Goal: Information Seeking & Learning: Learn about a topic

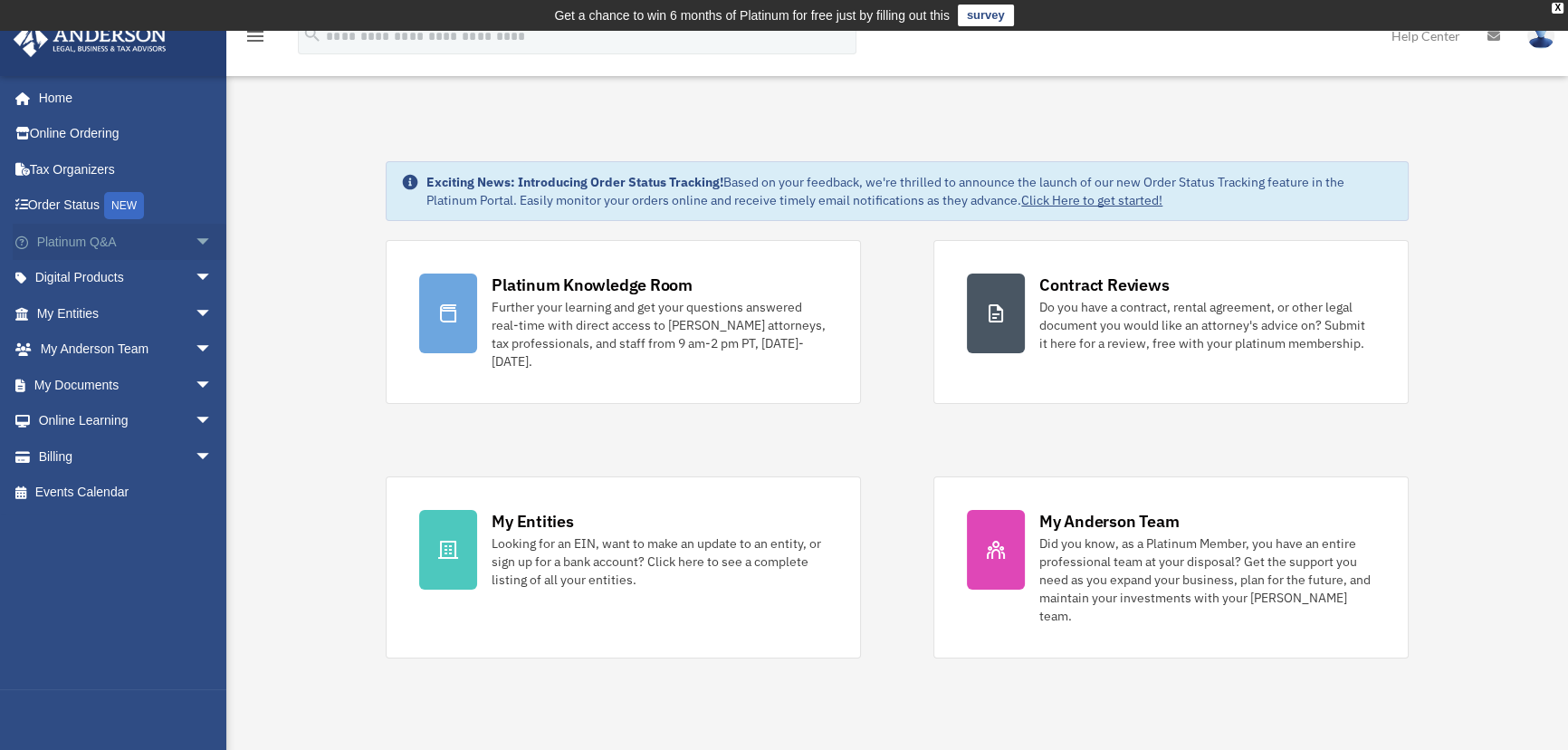
click at [195, 245] on span "arrow_drop_down" at bounding box center [213, 242] width 36 height 37
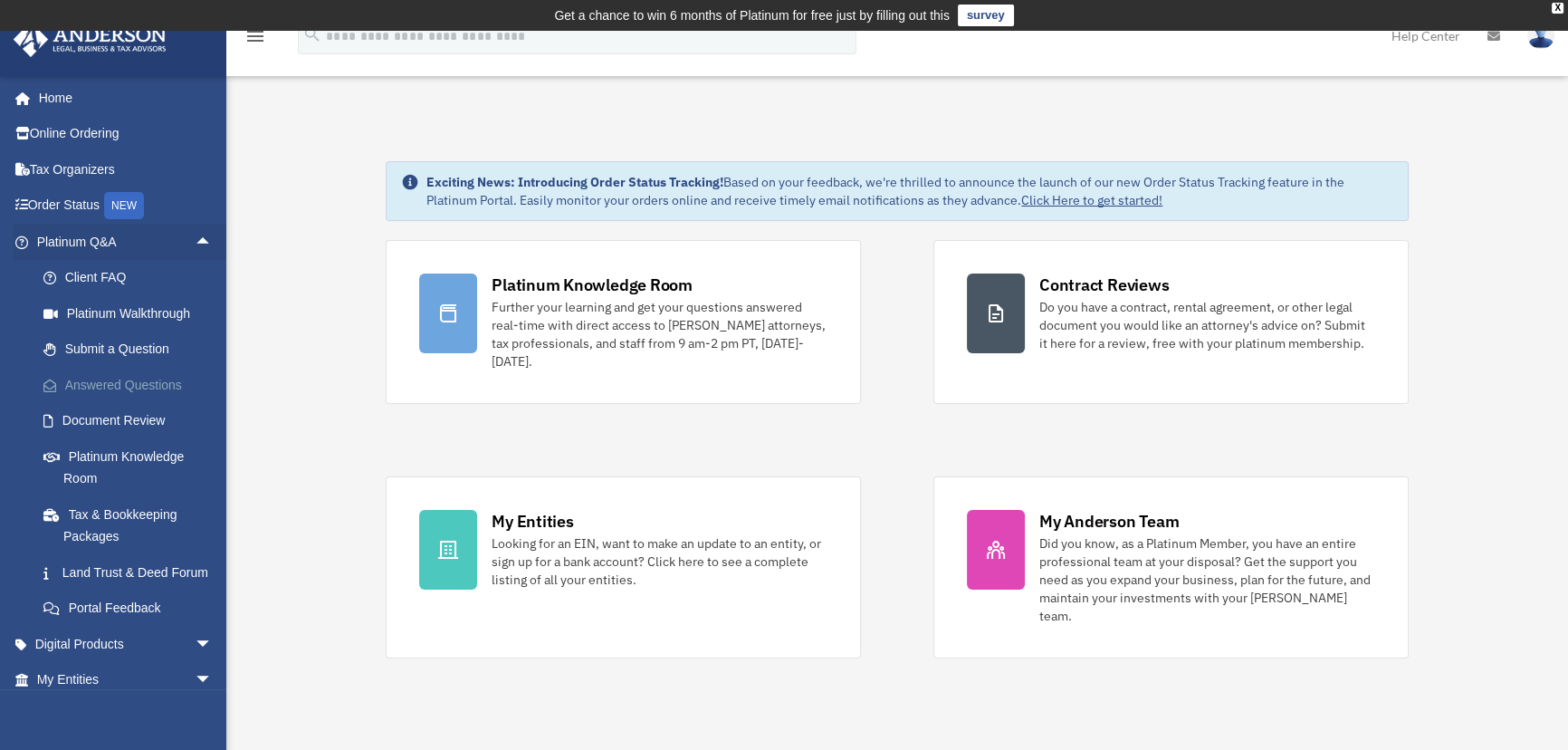
click at [149, 383] on link "Answered Questions" at bounding box center [133, 386] width 214 height 36
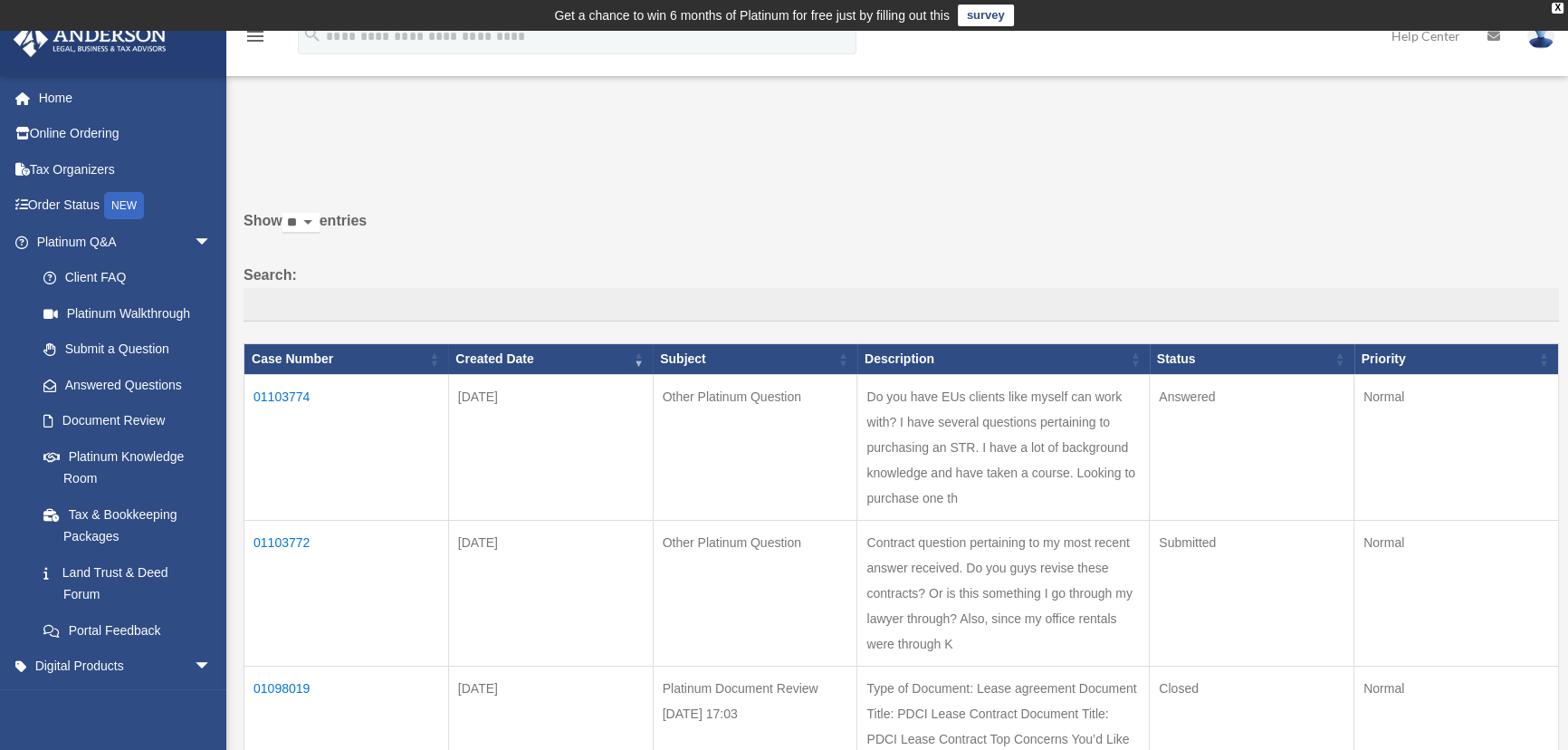
click at [278, 390] on td "01103774" at bounding box center [347, 448] width 205 height 145
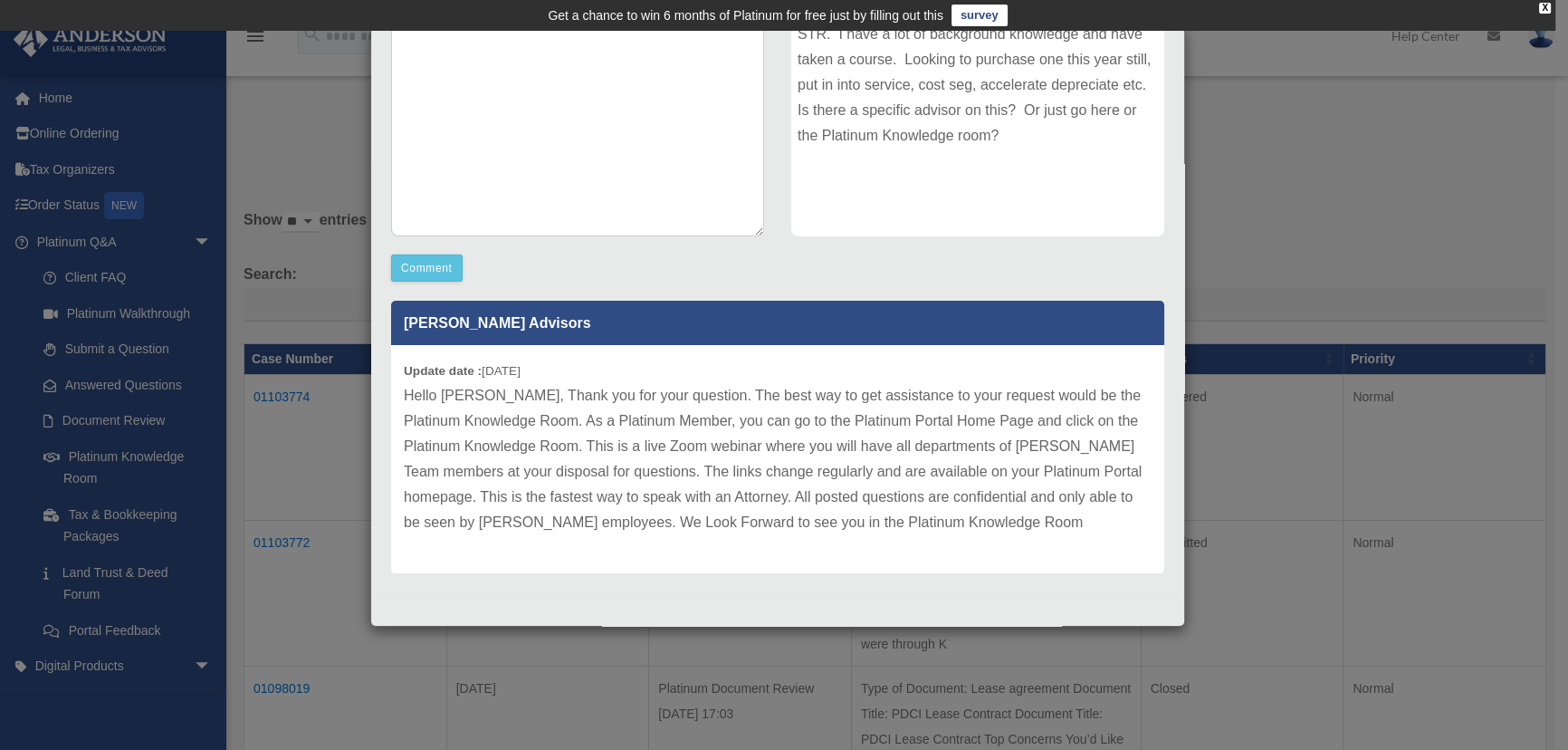
scroll to position [77, 0]
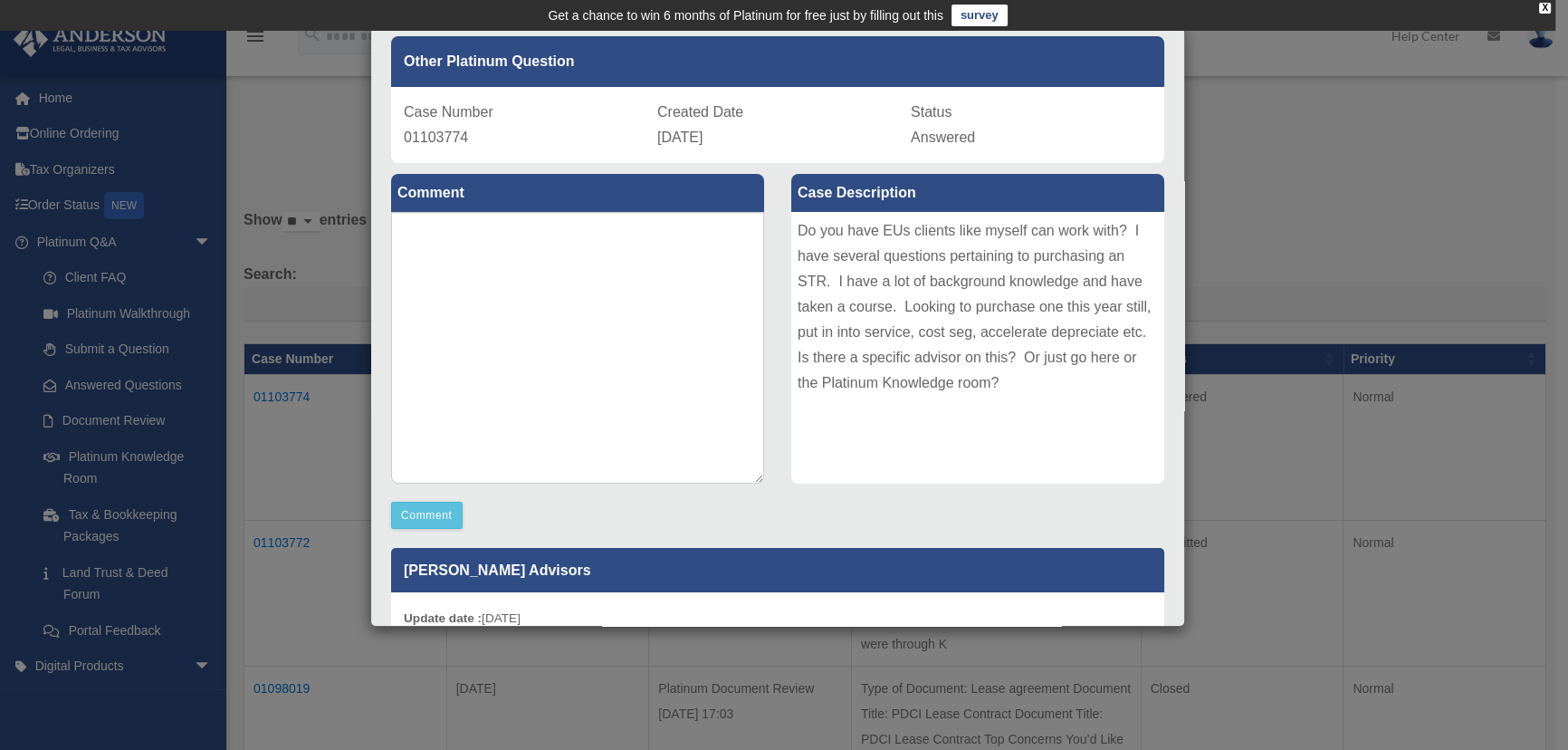
click at [1246, 123] on div "Case Detail × Other Platinum Question Case Number 01103774 Created Date Septemb…" at bounding box center [784, 375] width 1568 height 750
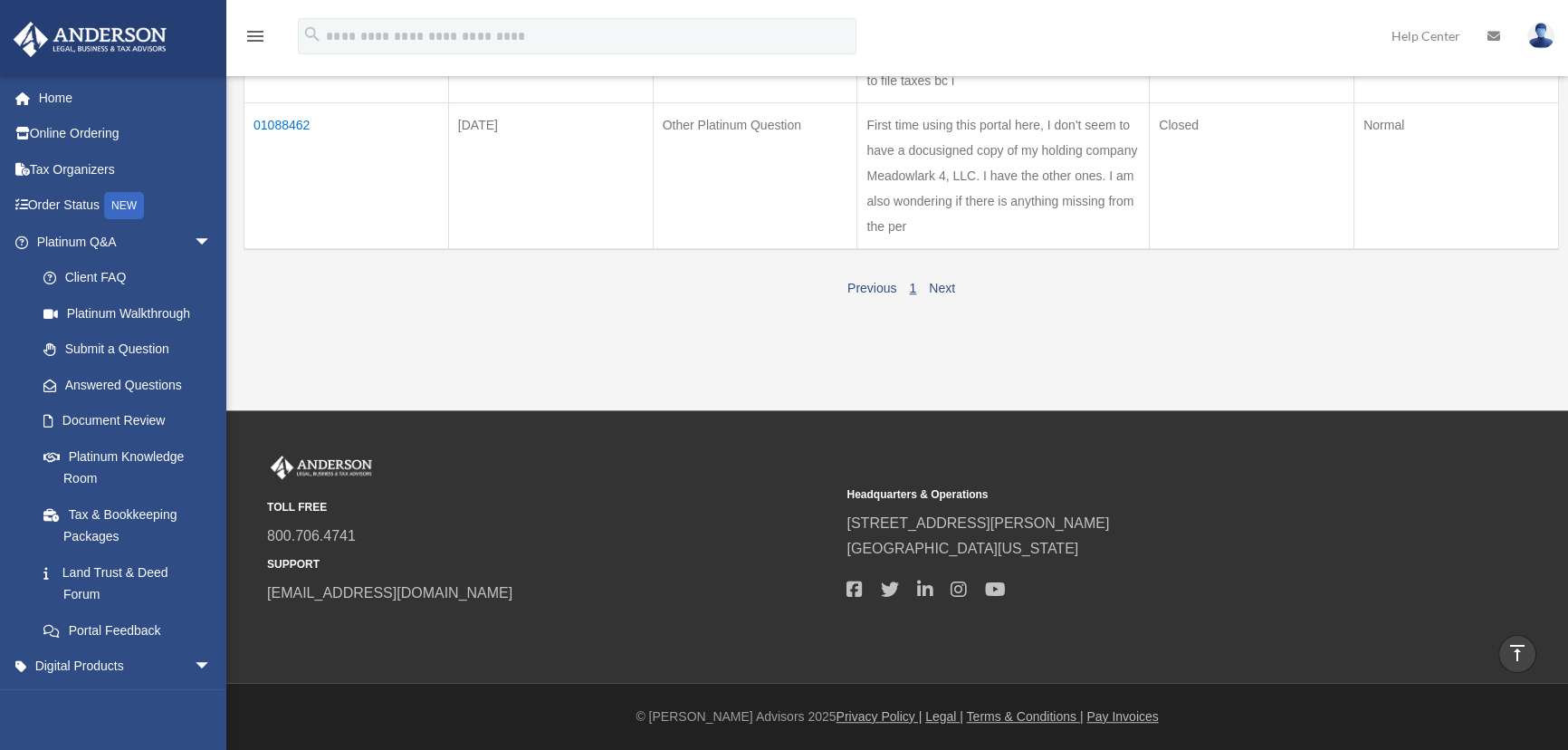
scroll to position [1400, 0]
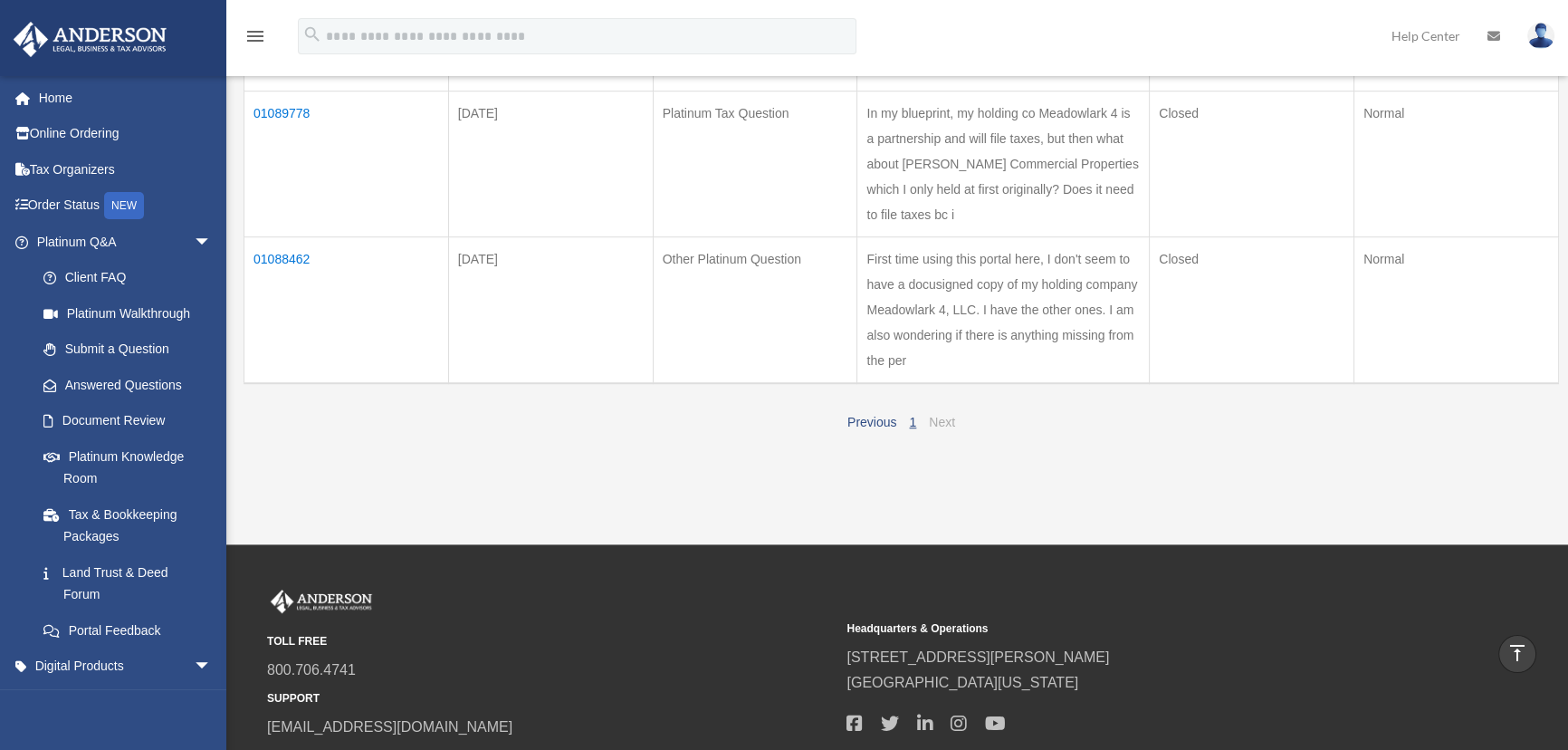
click at [946, 430] on link "Next" at bounding box center [942, 422] width 26 height 14
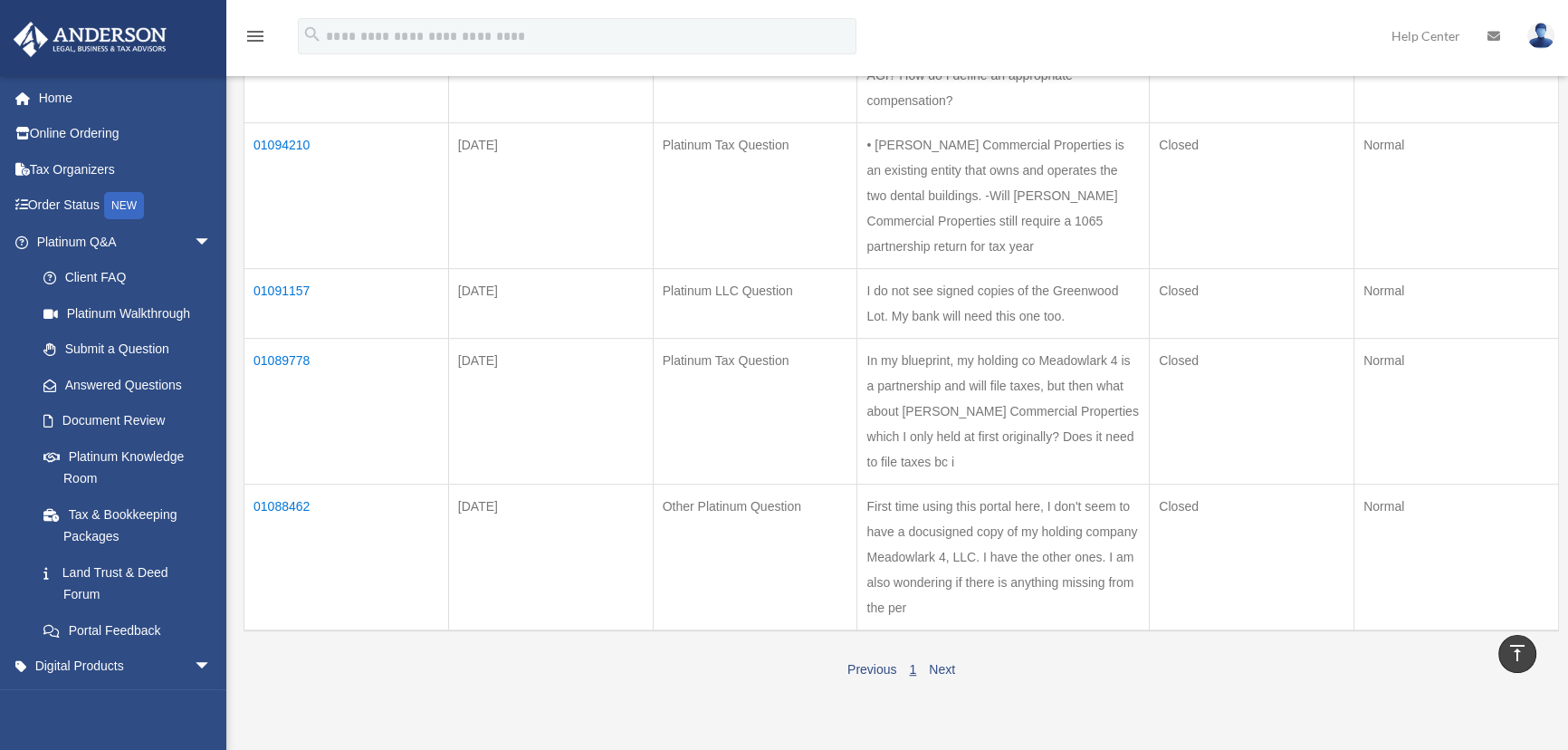
scroll to position [1730, 0]
